Goal: Information Seeking & Learning: Learn about a topic

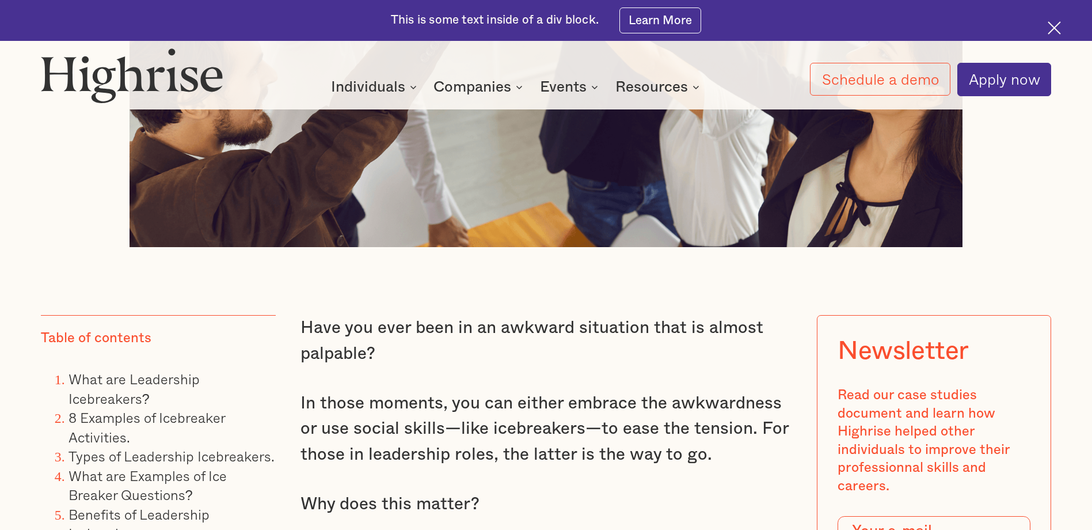
scroll to position [921, 0]
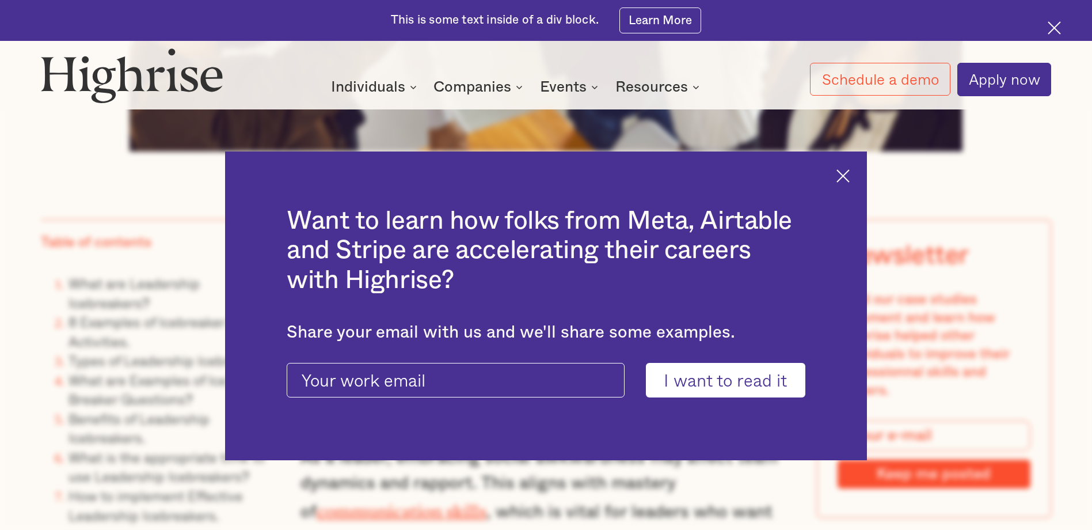
click at [837, 175] on div "Want to learn how folks from Meta, Airtable and Stripe are accelerating their c…" at bounding box center [545, 305] width 641 height 309
click at [846, 174] on img at bounding box center [843, 175] width 13 height 13
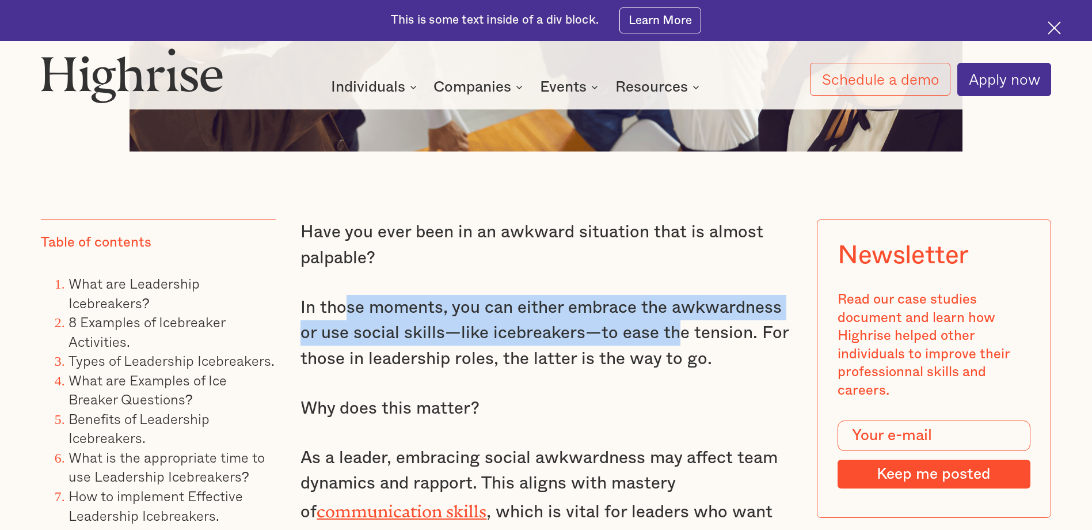
drag, startPoint x: 345, startPoint y: 323, endPoint x: 671, endPoint y: 330, distance: 326.0
click at [671, 330] on p "In those moments, you can either embrace the awkwardness or use social skills—l…" at bounding box center [546, 333] width 491 height 77
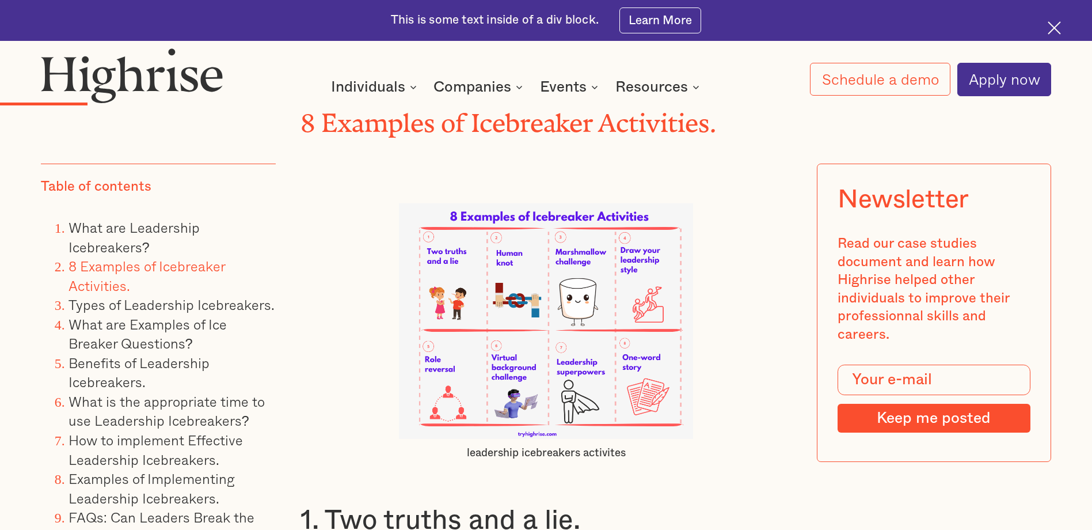
scroll to position [2936, 0]
drag, startPoint x: 388, startPoint y: 362, endPoint x: 401, endPoint y: 329, distance: 35.4
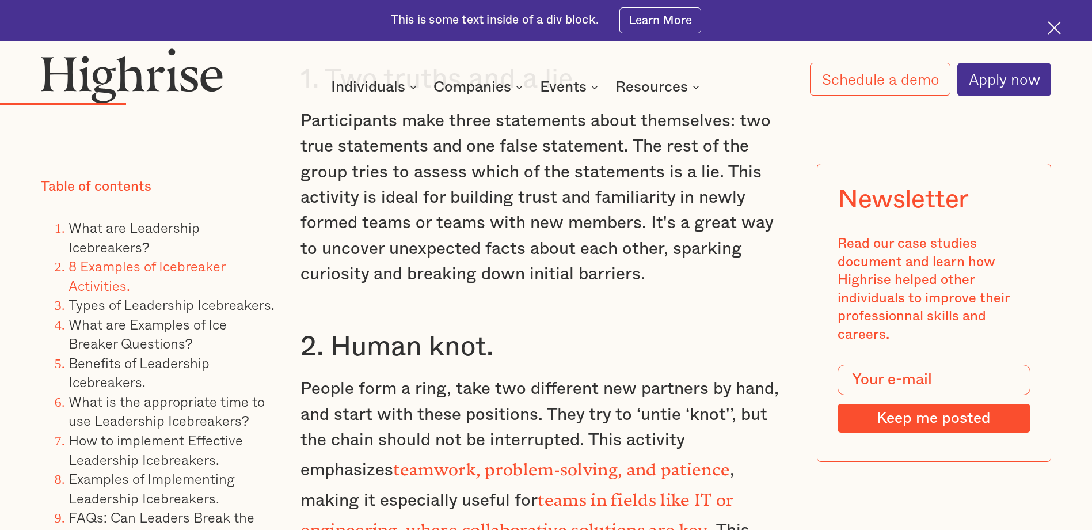
scroll to position [3397, 0]
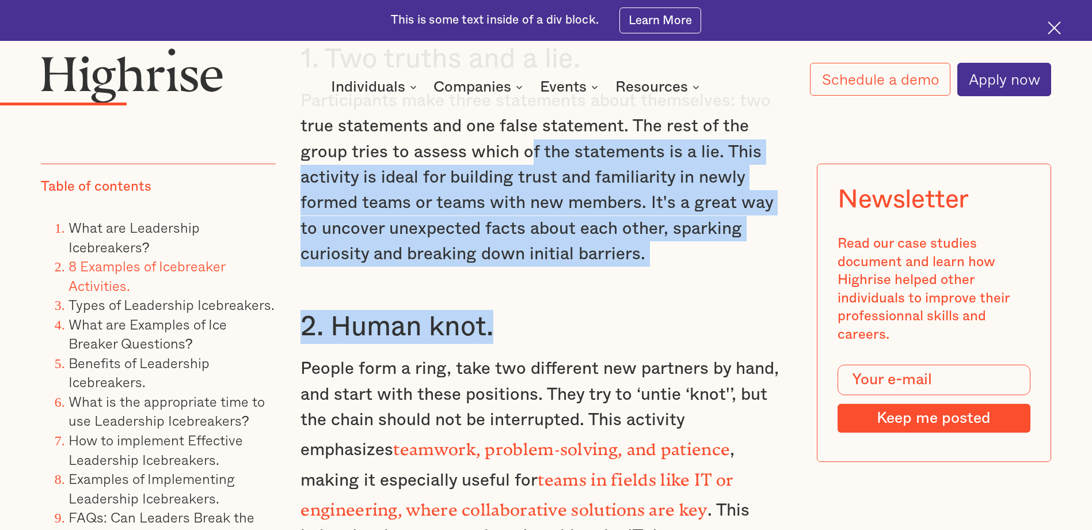
drag, startPoint x: 527, startPoint y: 154, endPoint x: 582, endPoint y: 279, distance: 135.6
drag, startPoint x: 582, startPoint y: 279, endPoint x: 540, endPoint y: 342, distance: 75.7
click at [540, 342] on h3 "2. Human knot." at bounding box center [546, 327] width 491 height 34
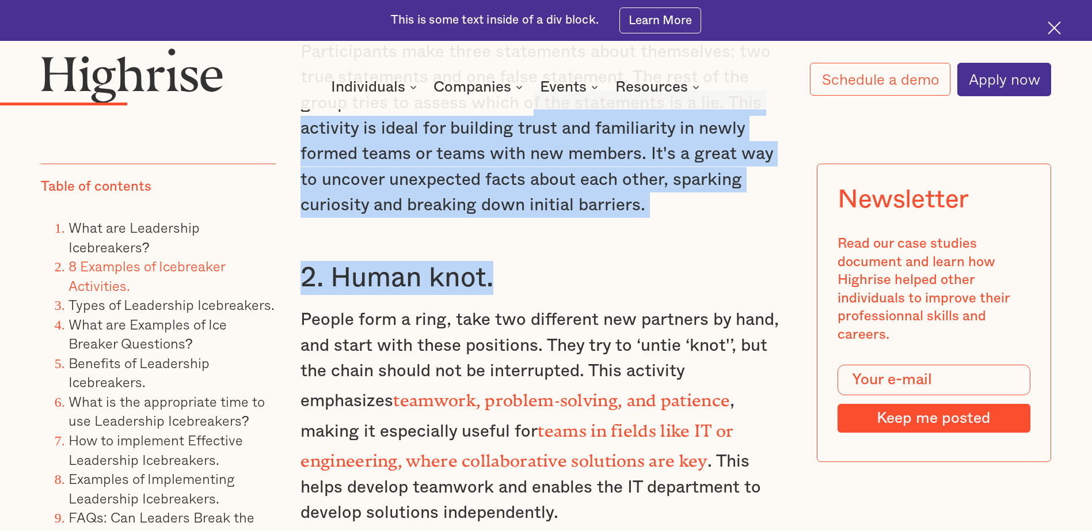
scroll to position [3512, 0]
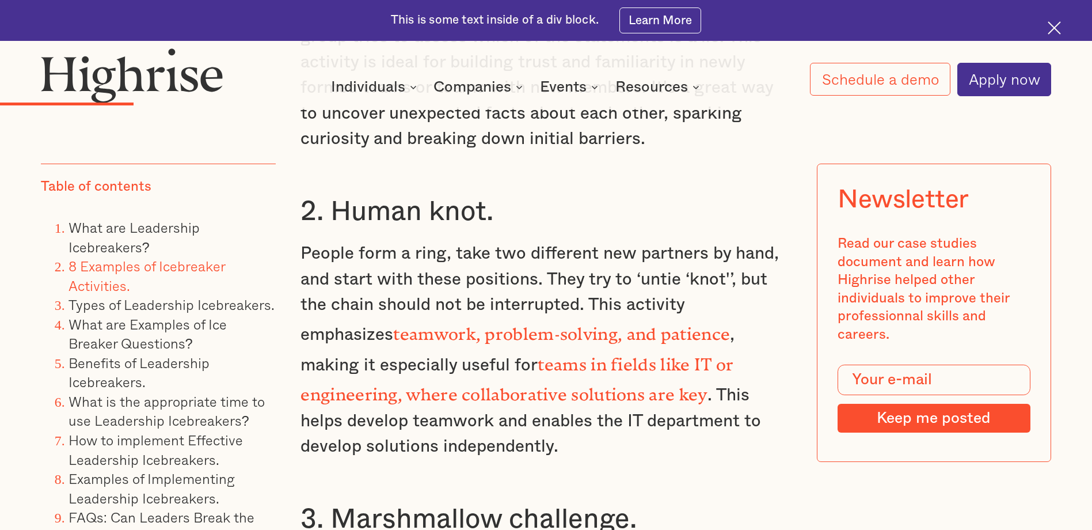
click at [387, 285] on p "People form a ring, take two different new partners by hand, and start with the…" at bounding box center [546, 350] width 491 height 219
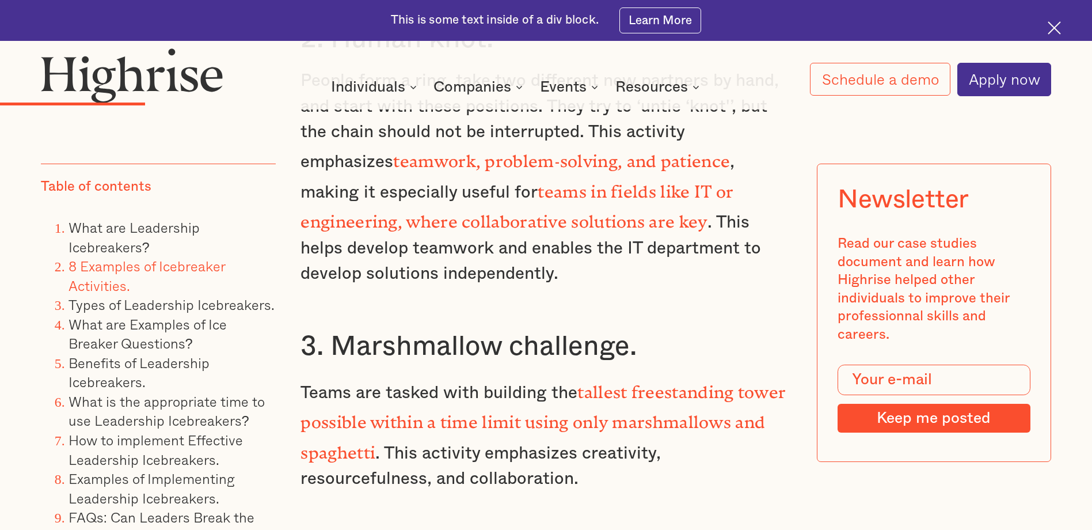
scroll to position [3742, 0]
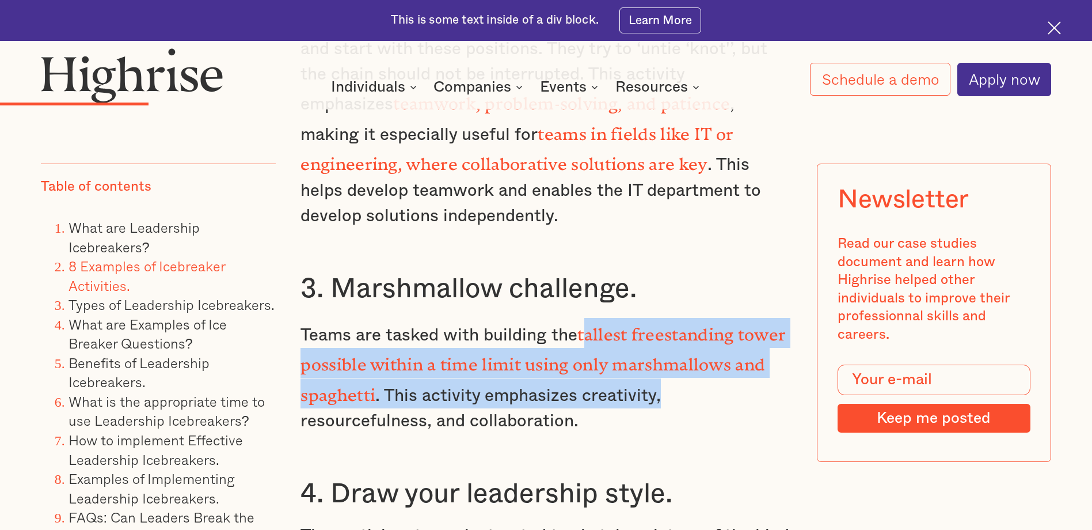
drag, startPoint x: 591, startPoint y: 328, endPoint x: 761, endPoint y: 382, distance: 178.3
click at [761, 382] on p "Teams are tasked with building the tallest freestanding tower possible within a…" at bounding box center [546, 376] width 491 height 116
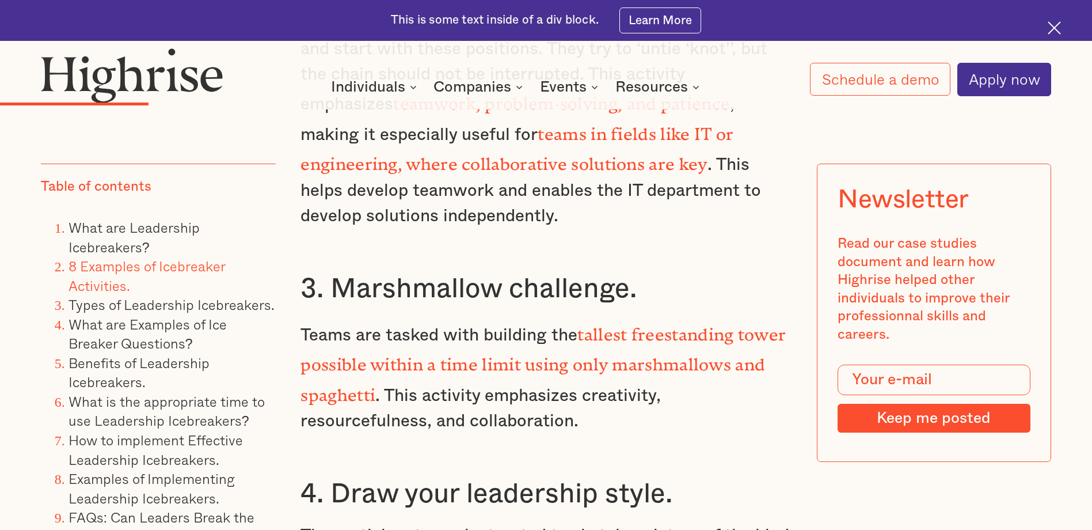
drag, startPoint x: 761, startPoint y: 382, endPoint x: 631, endPoint y: 411, distance: 132.7
click at [631, 411] on p "Teams are tasked with building the tallest freestanding tower possible within a…" at bounding box center [546, 376] width 491 height 116
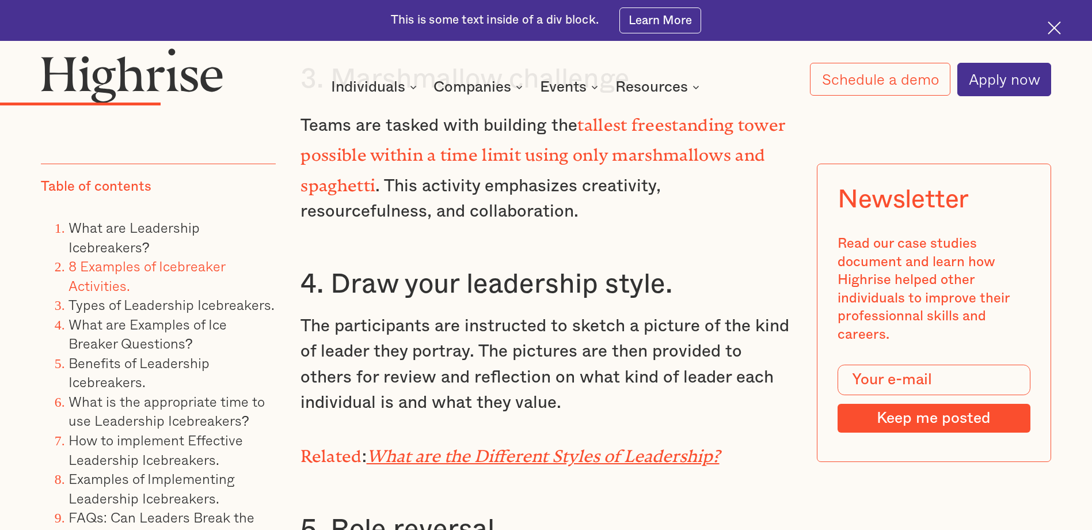
scroll to position [3973, 0]
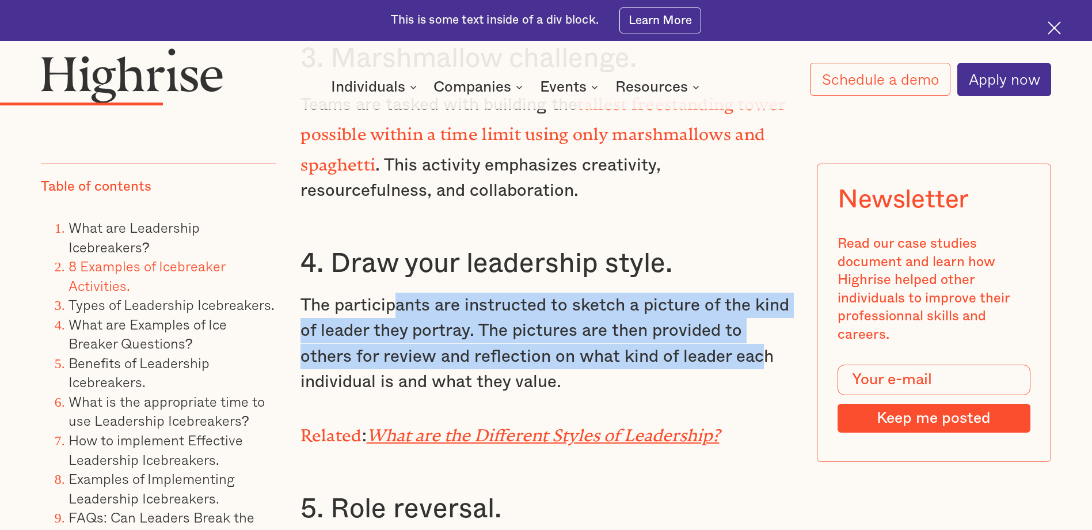
drag, startPoint x: 398, startPoint y: 293, endPoint x: 759, endPoint y: 344, distance: 364.6
click at [759, 344] on p "The participants are instructed to sketch a picture of the kind of leader they …" at bounding box center [546, 343] width 491 height 102
drag, startPoint x: 759, startPoint y: 344, endPoint x: 629, endPoint y: 353, distance: 130.4
click at [629, 353] on p "The participants are instructed to sketch a picture of the kind of leader they …" at bounding box center [546, 343] width 491 height 102
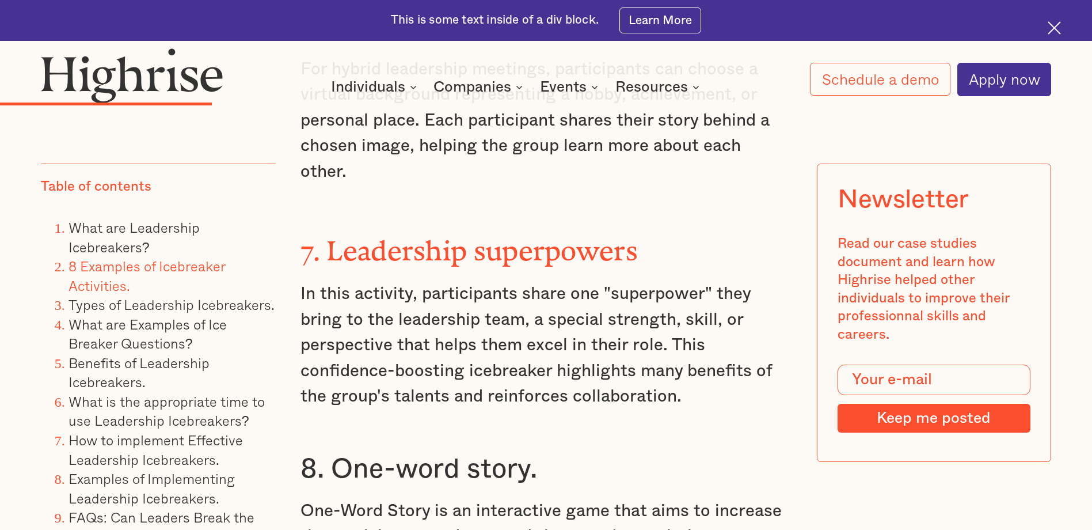
scroll to position [4779, 0]
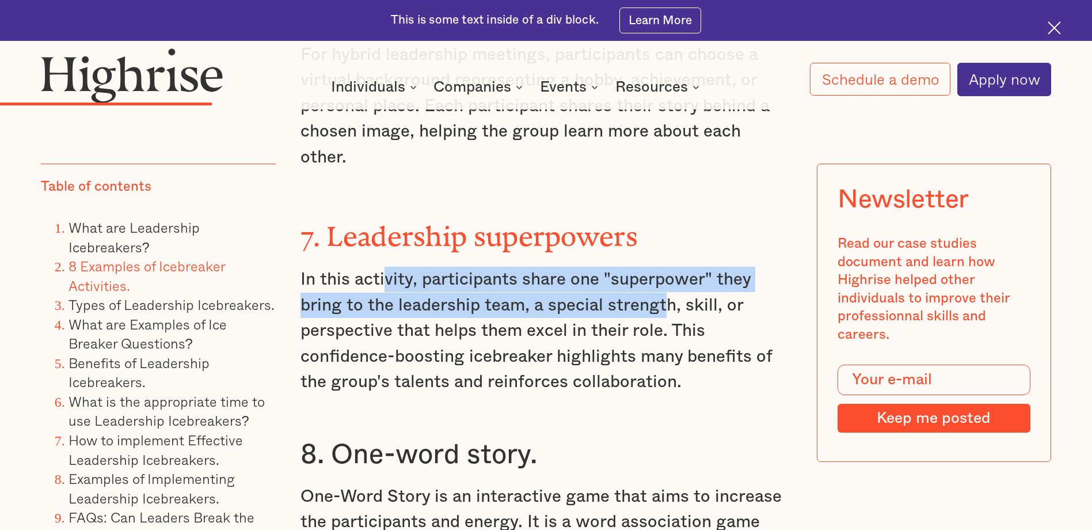
drag, startPoint x: 381, startPoint y: 218, endPoint x: 662, endPoint y: 247, distance: 282.5
click at [662, 267] on p "In this activity, participants share one "superpower" they bring to the leaders…" at bounding box center [546, 331] width 491 height 128
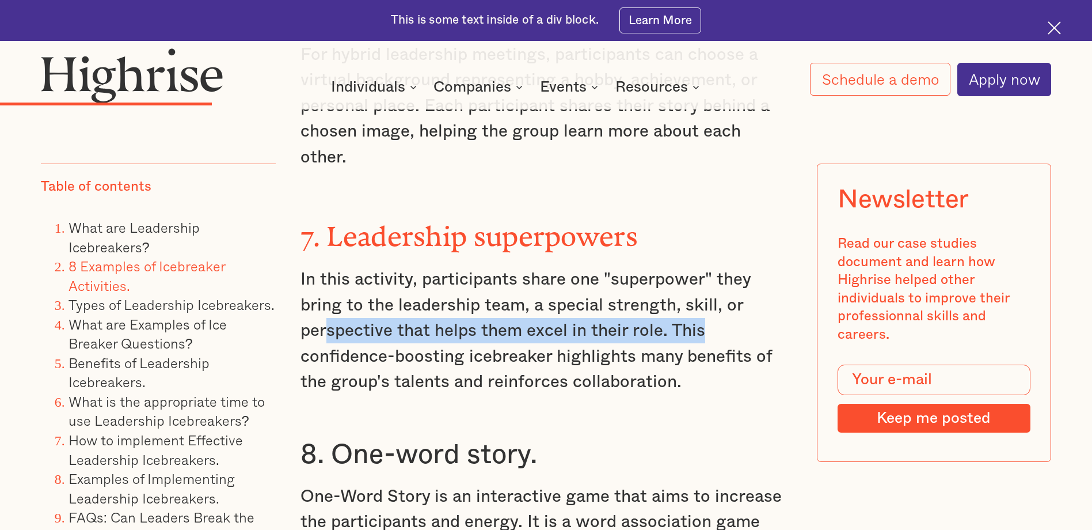
drag, startPoint x: 326, startPoint y: 277, endPoint x: 750, endPoint y: 278, distance: 423.8
click at [750, 278] on p "In this activity, participants share one "superpower" they bring to the leaders…" at bounding box center [546, 331] width 491 height 128
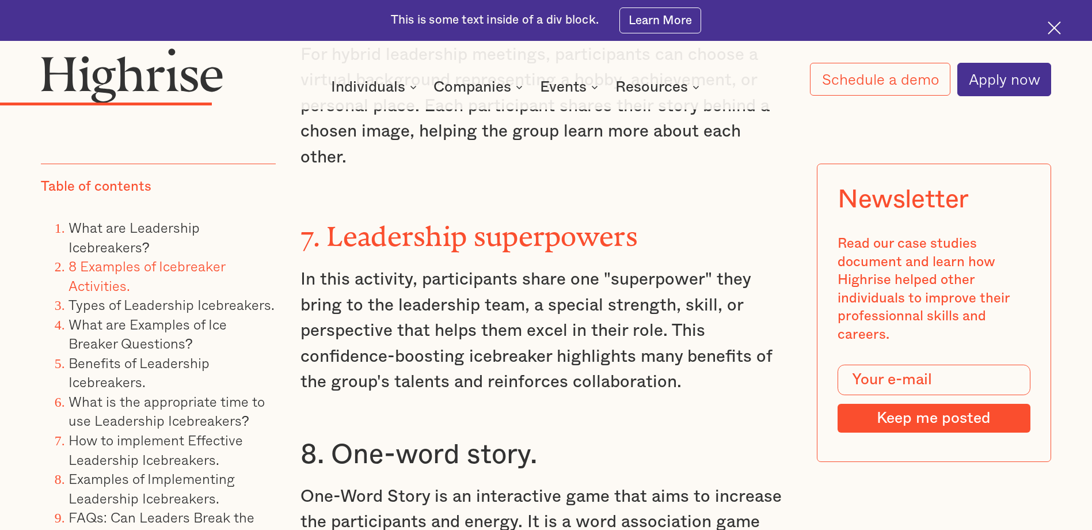
drag, startPoint x: 750, startPoint y: 278, endPoint x: 457, endPoint y: 335, distance: 299.0
click at [457, 335] on p "In this activity, participants share one "superpower" they bring to the leaders…" at bounding box center [546, 331] width 491 height 128
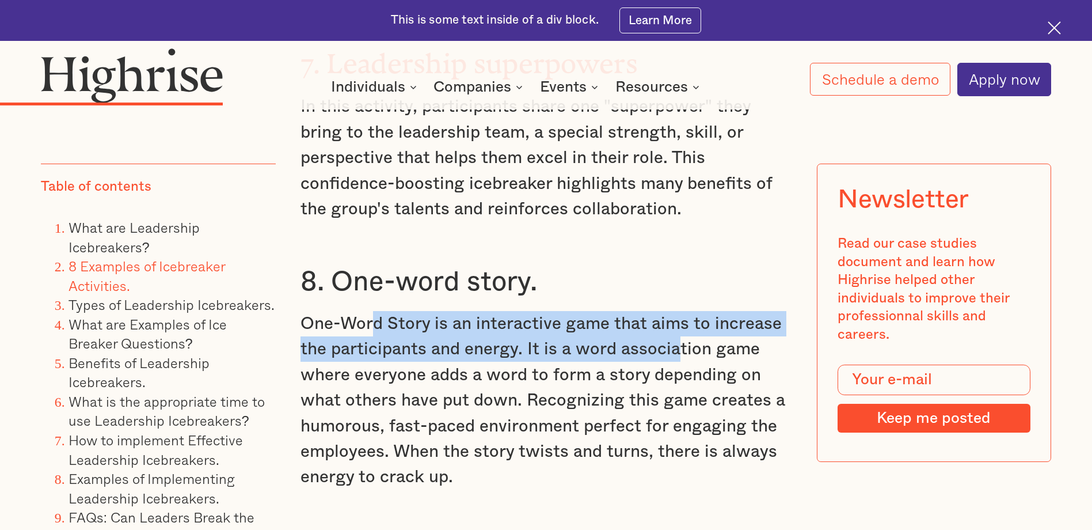
drag, startPoint x: 368, startPoint y: 260, endPoint x: 678, endPoint y: 303, distance: 312.7
click at [678, 311] on p "One-Word Story is an interactive game that aims to increase the participants an…" at bounding box center [546, 400] width 491 height 179
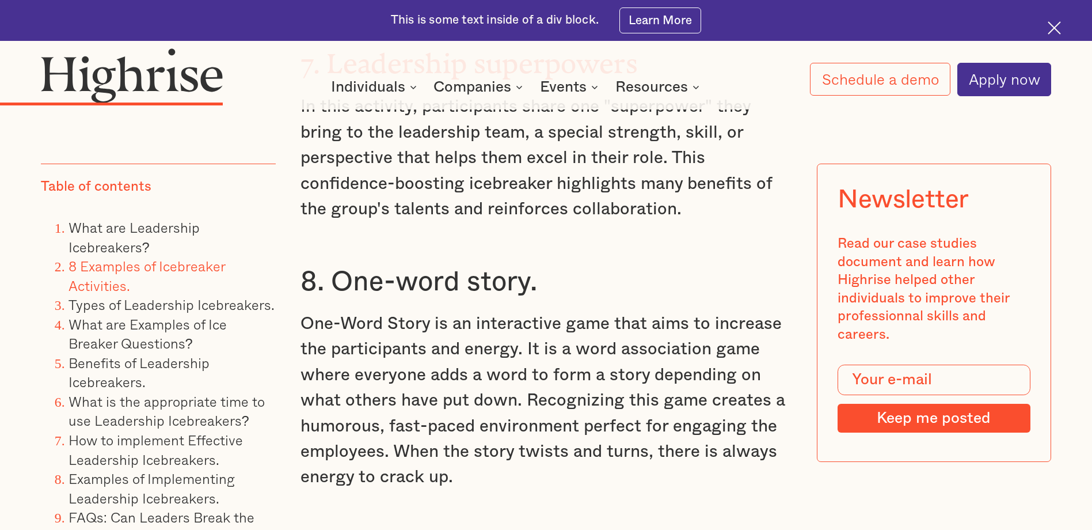
drag, startPoint x: 678, startPoint y: 303, endPoint x: 571, endPoint y: 411, distance: 151.9
click at [571, 411] on p "One-Word Story is an interactive game that aims to increase the participants an…" at bounding box center [546, 400] width 491 height 179
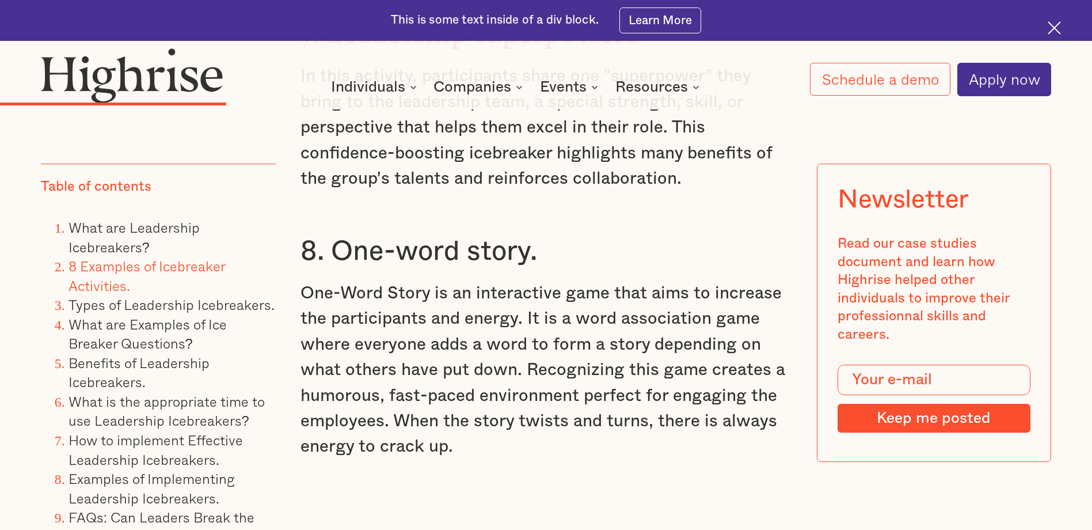
scroll to position [5009, 0]
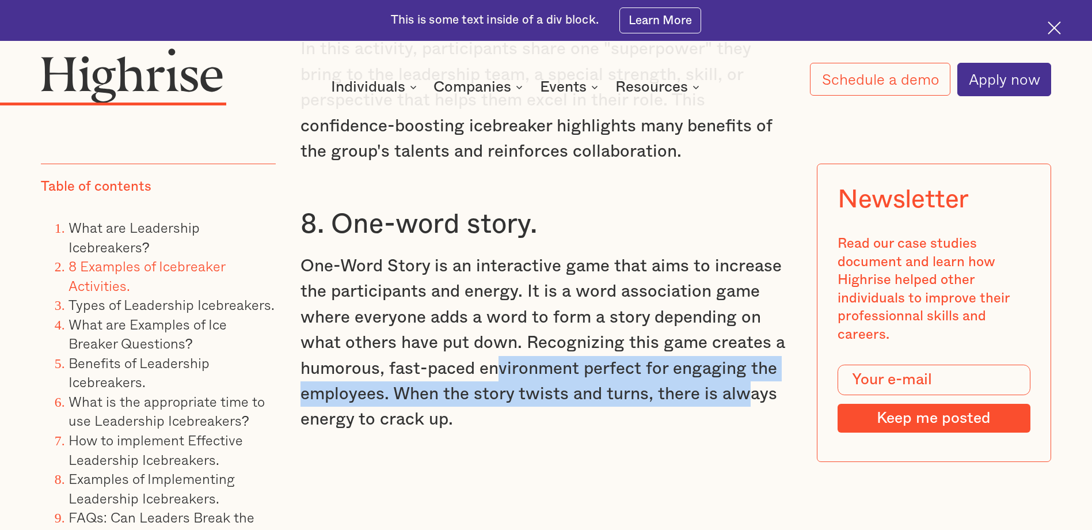
drag, startPoint x: 496, startPoint y: 311, endPoint x: 743, endPoint y: 335, distance: 248.7
click at [743, 335] on p "One-Word Story is an interactive game that aims to increase the participants an…" at bounding box center [546, 342] width 491 height 179
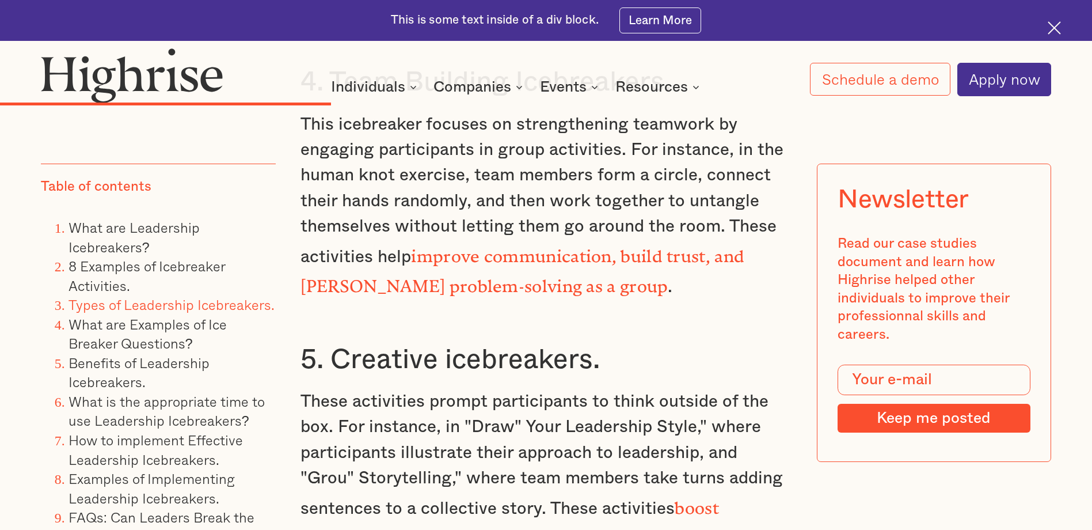
scroll to position [6564, 0]
